Goal: Task Accomplishment & Management: Use online tool/utility

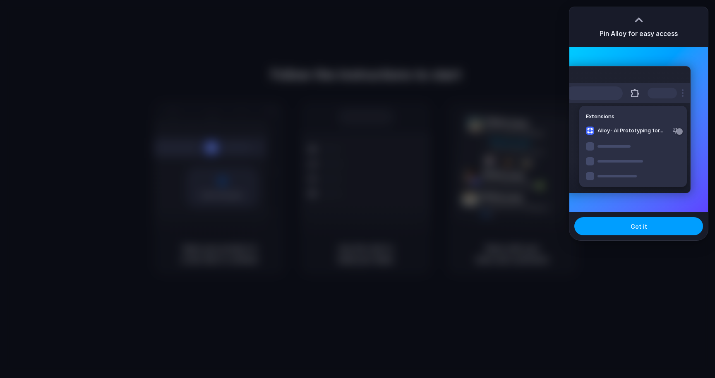
click at [617, 225] on button "Got it" at bounding box center [638, 226] width 129 height 18
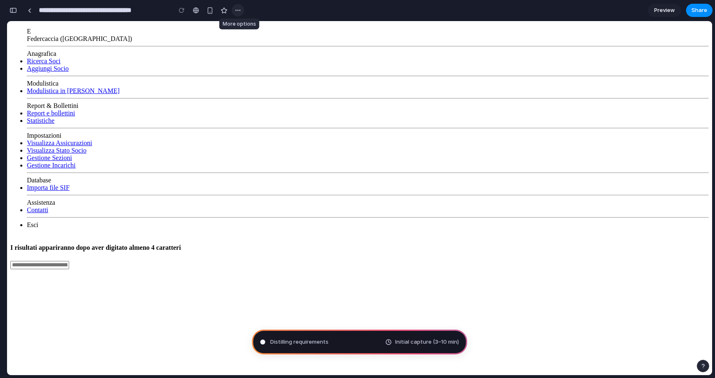
click at [237, 9] on div "button" at bounding box center [237, 10] width 7 height 7
click at [60, 72] on span "Aggiungi Socio" at bounding box center [48, 68] width 42 height 7
click at [55, 72] on span "Aggiungi Socio" at bounding box center [48, 68] width 42 height 7
click at [55, 94] on link "Modulistica in bianco" at bounding box center [73, 90] width 93 height 7
click at [45, 124] on span "Statistiche" at bounding box center [41, 120] width 28 height 7
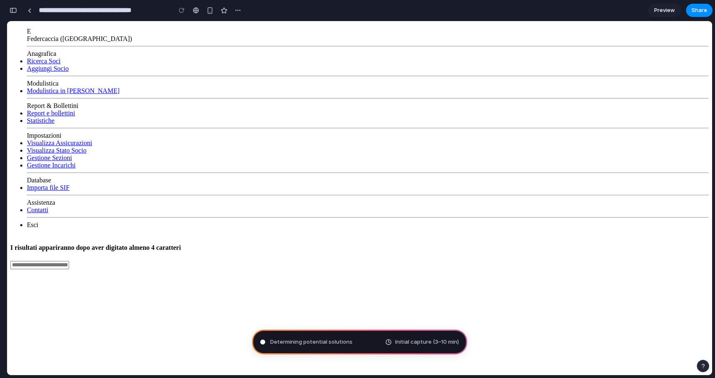
click at [42, 191] on span "Importa file SIF" at bounding box center [48, 187] width 43 height 7
click at [39, 229] on ul "E Federcaccia (bologna) Anagrafica Ricerca Soci Aggiungi Socio Modulistica Modu…" at bounding box center [359, 128] width 698 height 201
click at [12, 12] on div "button" at bounding box center [13, 10] width 7 height 6
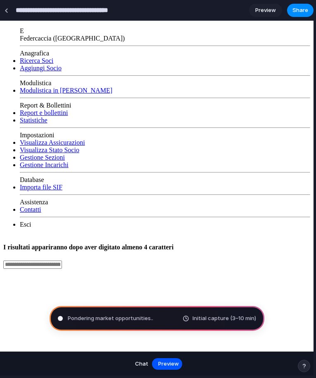
type input "**********"
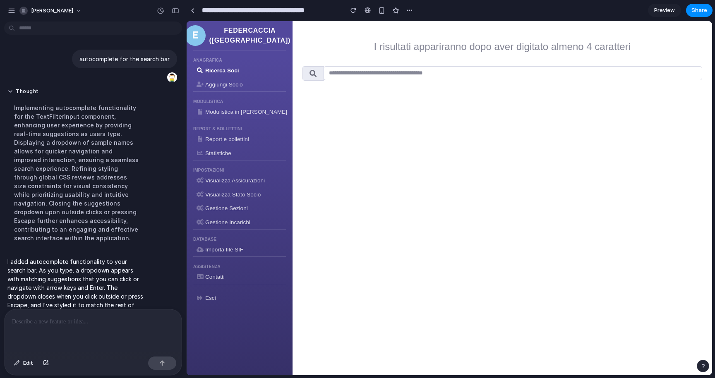
scroll to position [18, 0]
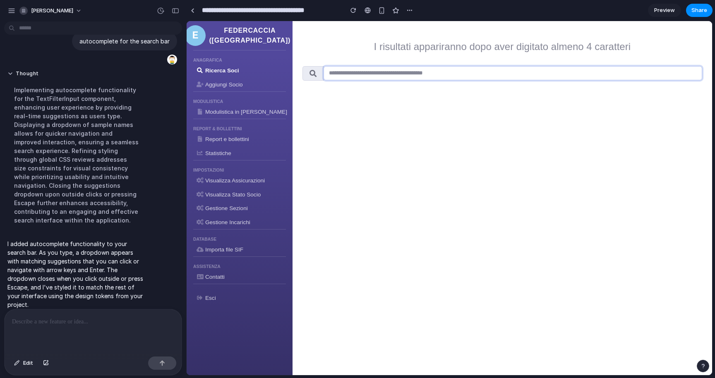
click at [373, 69] on input "text" at bounding box center [512, 73] width 378 height 14
type input "*"
